Goal: Find specific page/section: Find specific page/section

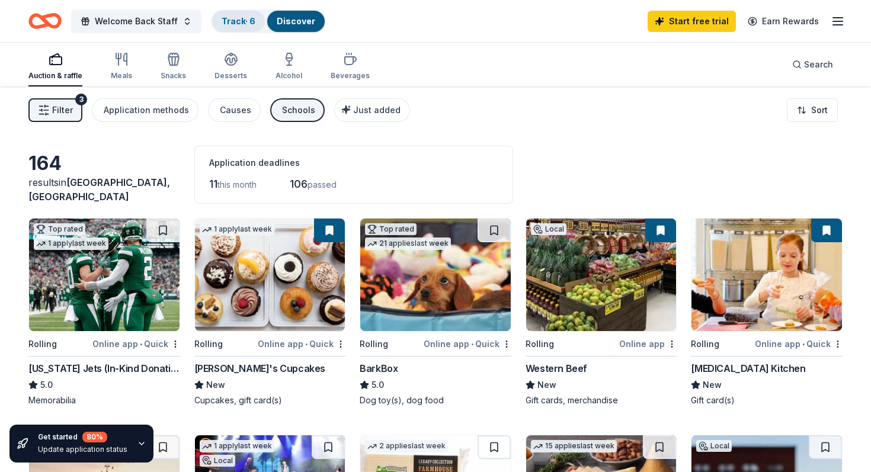
click at [226, 24] on link "Track · 6" at bounding box center [239, 21] width 34 height 10
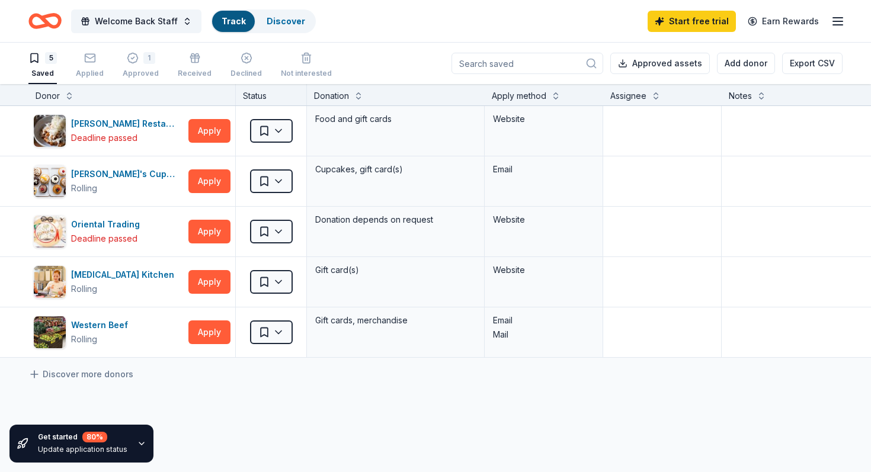
scroll to position [1, 0]
click at [137, 63] on div "1 Approved" at bounding box center [141, 65] width 36 height 26
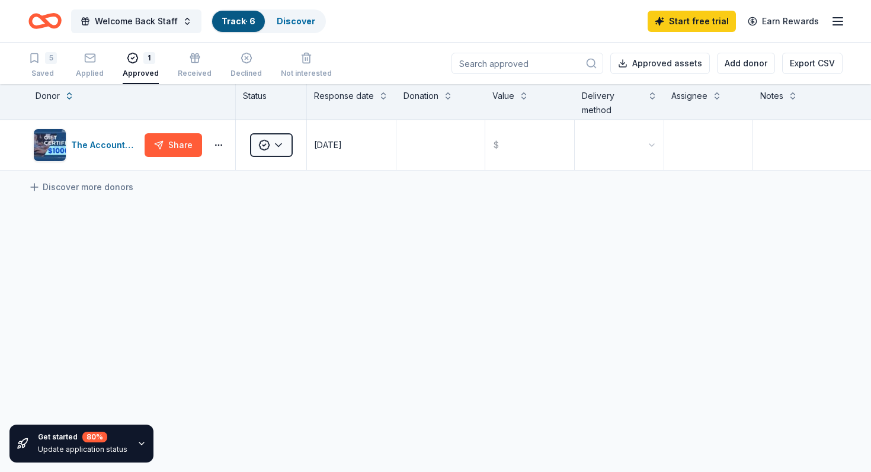
click at [137, 63] on div "1" at bounding box center [141, 58] width 36 height 12
click at [152, 25] on span "Welcome Back Staff" at bounding box center [136, 21] width 83 height 14
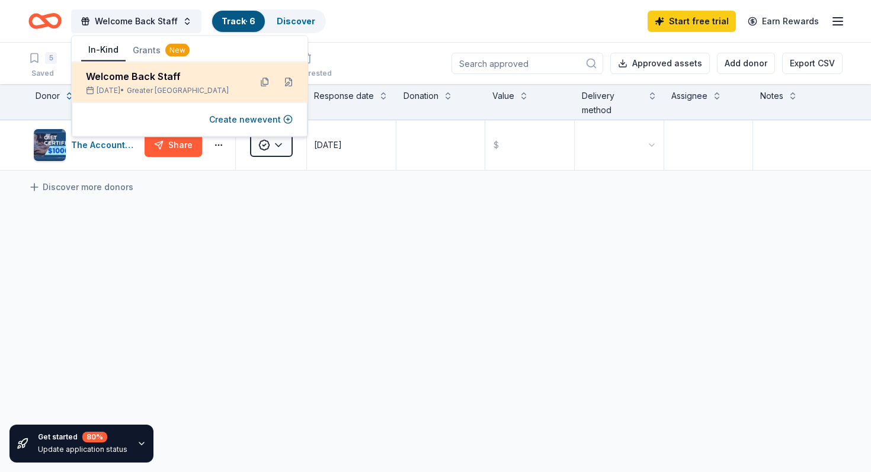
click at [154, 71] on div "Welcome Back Staff" at bounding box center [163, 76] width 155 height 14
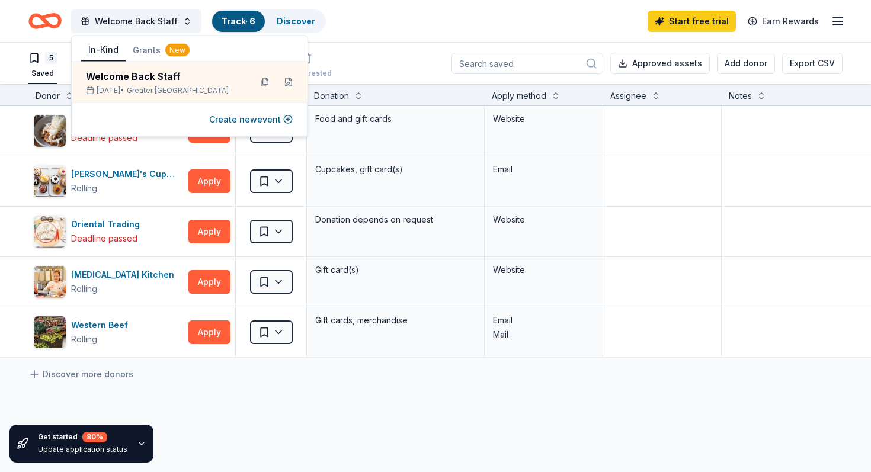
click at [389, 63] on div "5 Saved Applied 1 Approved Received Declined Not interested Approved assets Add…" at bounding box center [435, 63] width 814 height 41
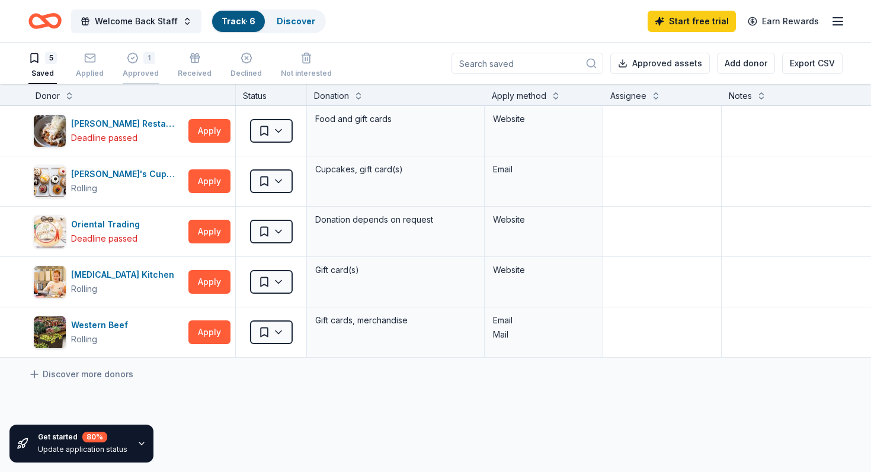
click at [129, 57] on icon "button" at bounding box center [133, 58] width 12 height 12
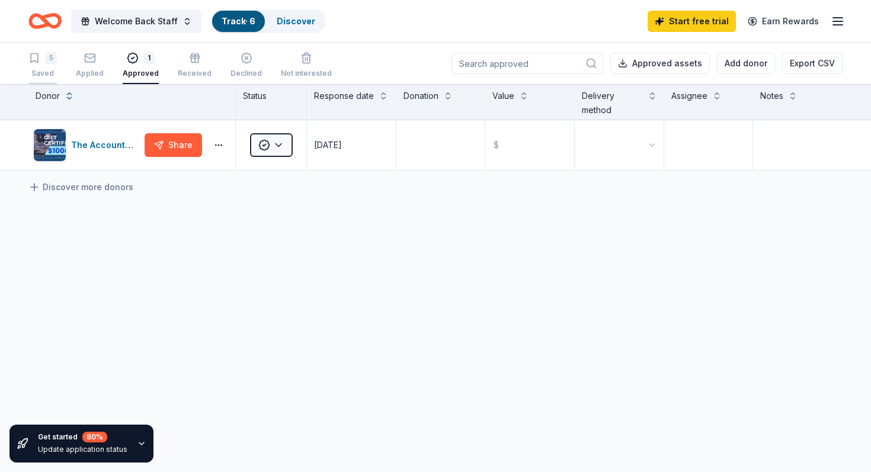
click at [49, 59] on div "5" at bounding box center [51, 58] width 12 height 12
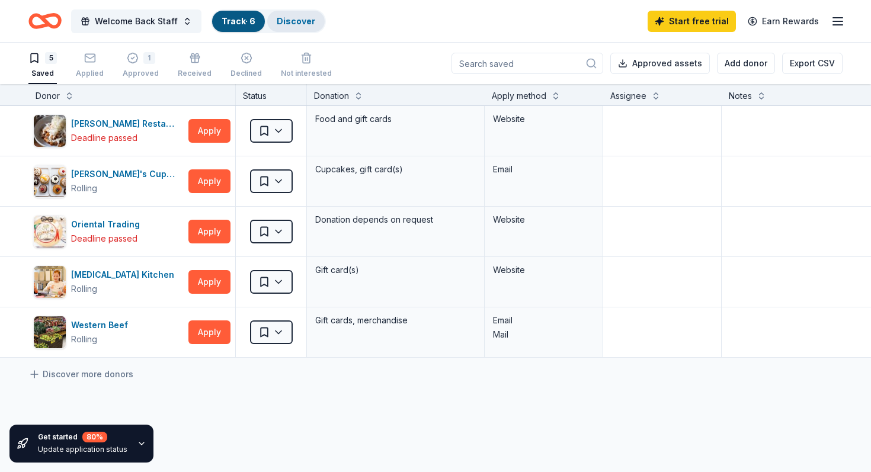
click at [293, 24] on link "Discover" at bounding box center [296, 21] width 39 height 10
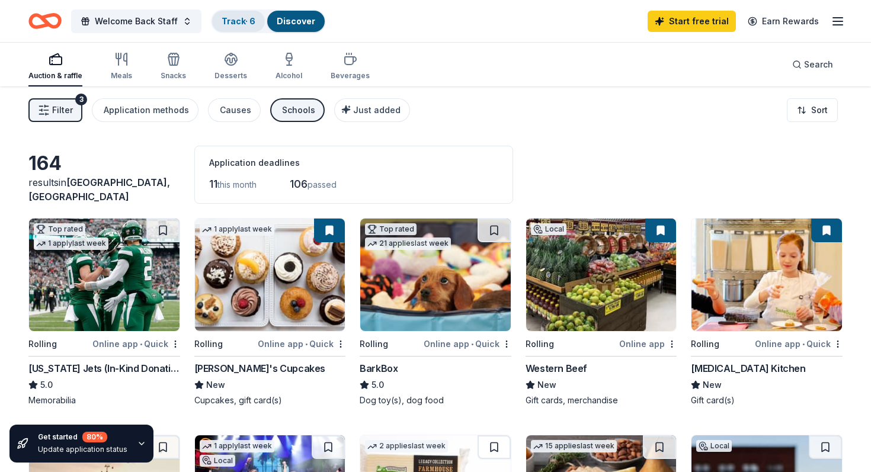
click at [223, 22] on link "Track · 6" at bounding box center [239, 21] width 34 height 10
